Goal: Information Seeking & Learning: Learn about a topic

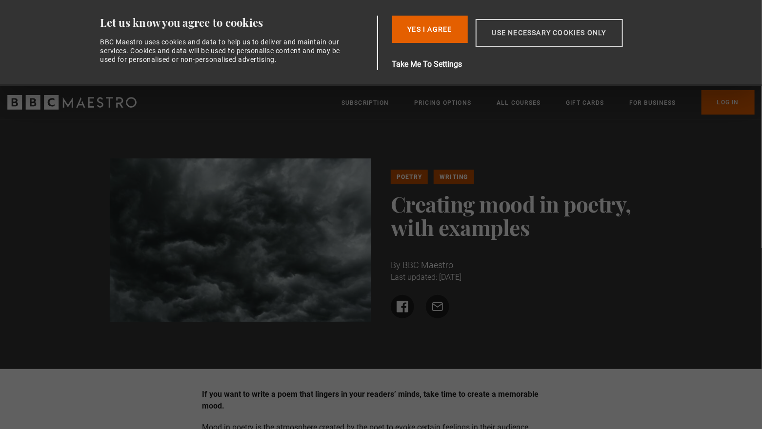
click at [534, 29] on button "Use necessary cookies only" at bounding box center [548, 33] width 147 height 28
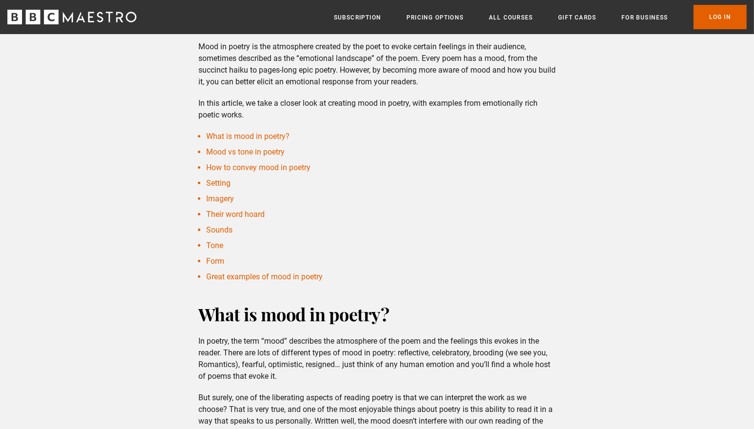
scroll to position [186, 0]
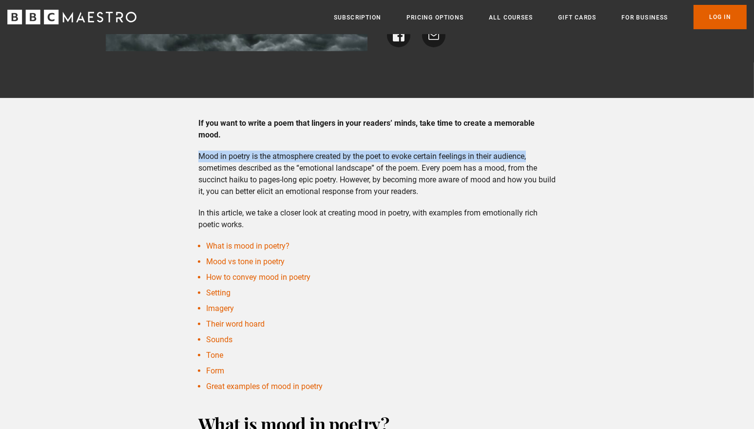
drag, startPoint x: 199, startPoint y: 154, endPoint x: 540, endPoint y: 154, distance: 340.8
click at [540, 154] on p "Mood in poetry is the atmosphere created by the poet to evoke certain feelings …" at bounding box center [376, 174] width 357 height 47
copy p "Mood in poetry is the atmosphere created by the poet to evoke certain feelings …"
click at [281, 262] on link "Mood vs tone in poetry" at bounding box center [245, 261] width 78 height 9
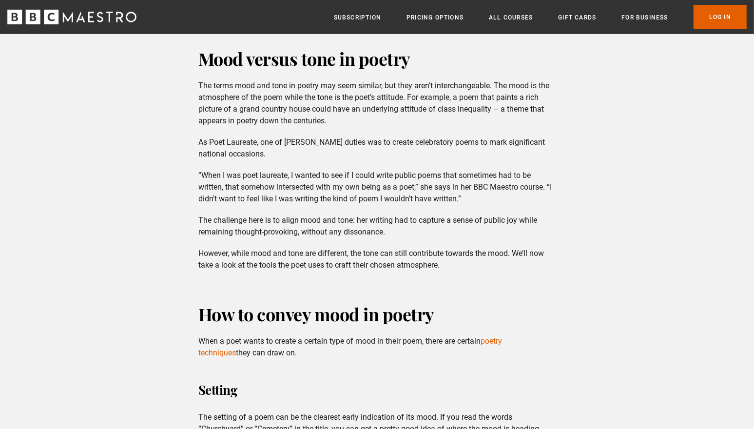
scroll to position [754, 0]
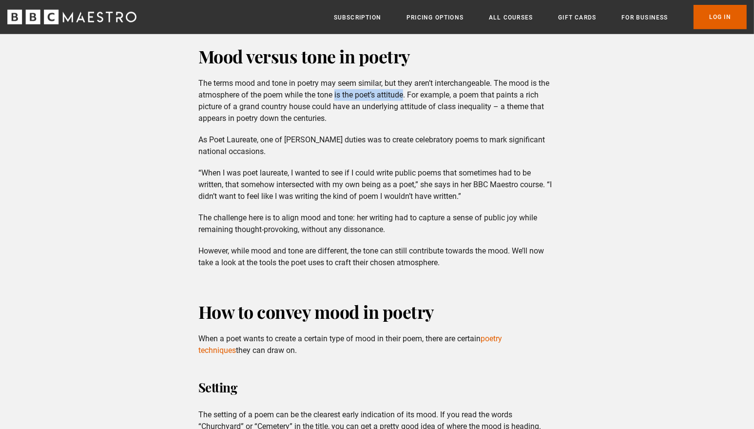
drag, startPoint x: 335, startPoint y: 95, endPoint x: 407, endPoint y: 93, distance: 71.2
click at [407, 93] on p "The terms mood and tone in poetry may seem similar, but they aren’t interchange…" at bounding box center [376, 101] width 357 height 47
copy p "is the poet’s attitude"
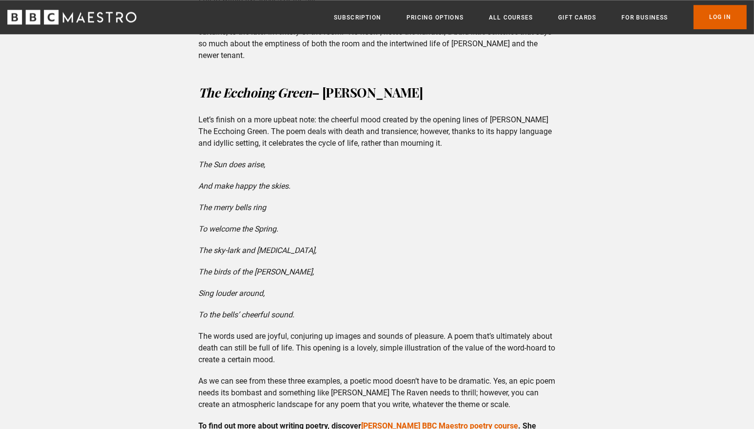
scroll to position [2544, 0]
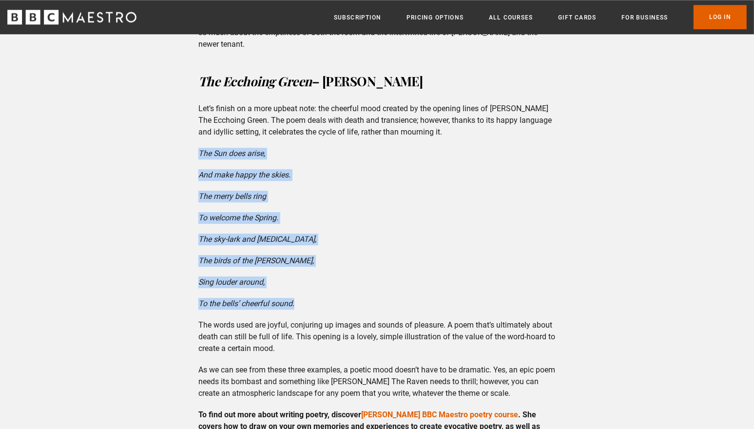
drag, startPoint x: 200, startPoint y: 151, endPoint x: 296, endPoint y: 304, distance: 180.7
copy div "The Sun does arise, And make happy the skies. The merry bells ring To welcome t…"
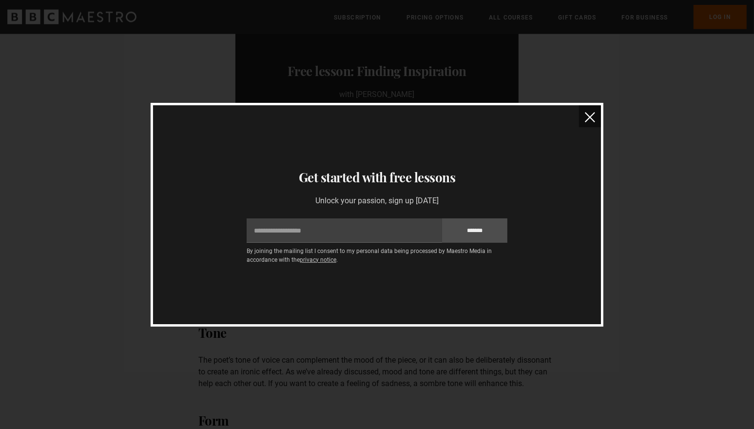
scroll to position [1585, 0]
